Goal: Task Accomplishment & Management: Manage account settings

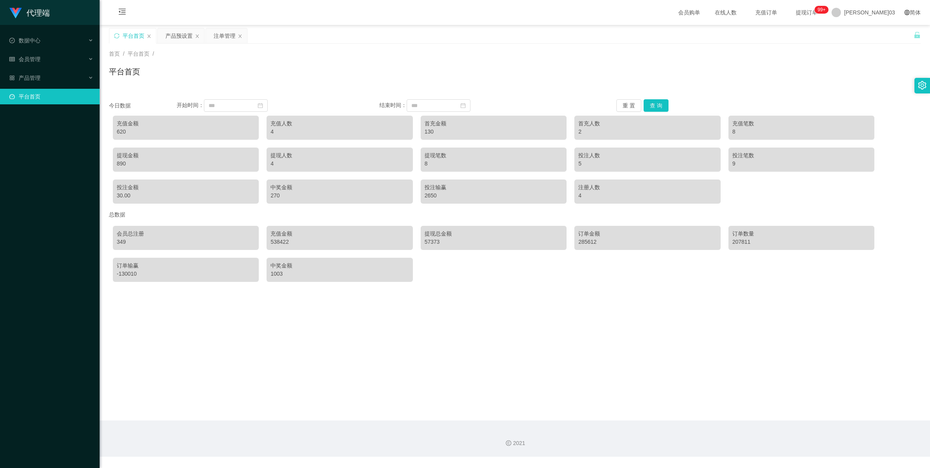
click at [279, 90] on div "今日数据 开始时间： 结束时间： 重 置 查 询 充值金额 620 充值人数 4 首充金额 130 首充人数 2 充值笔数 8 提现金额 890 提现人数 4…" at bounding box center [515, 188] width 812 height 196
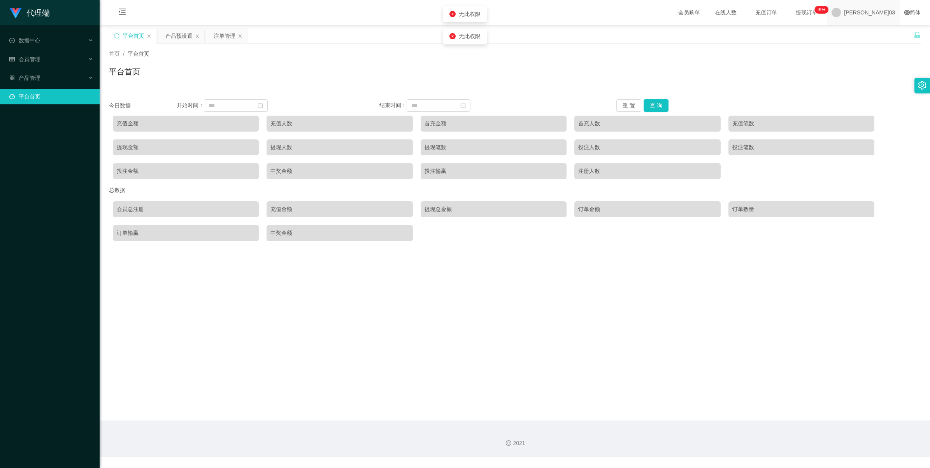
click at [875, 16] on span "[PERSON_NAME]03" at bounding box center [869, 12] width 51 height 25
click at [873, 32] on span "退出登录" at bounding box center [880, 34] width 22 height 6
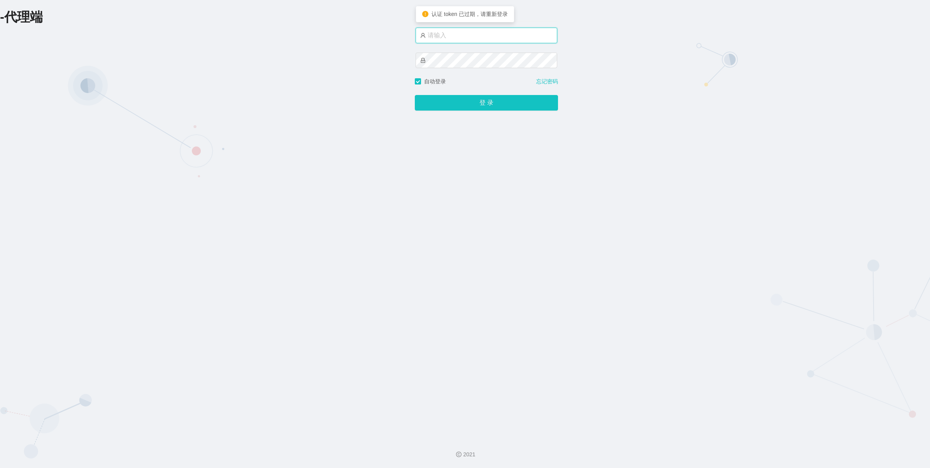
type input "xiaowei03"
click at [509, 105] on button "登 录" at bounding box center [486, 103] width 143 height 16
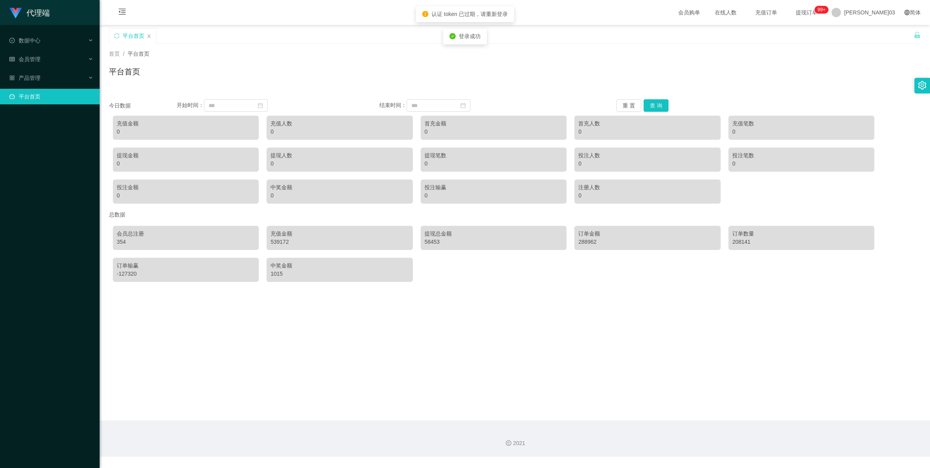
click at [530, 79] on div "平台首页" at bounding box center [515, 75] width 812 height 18
